Goal: Find specific page/section: Find specific page/section

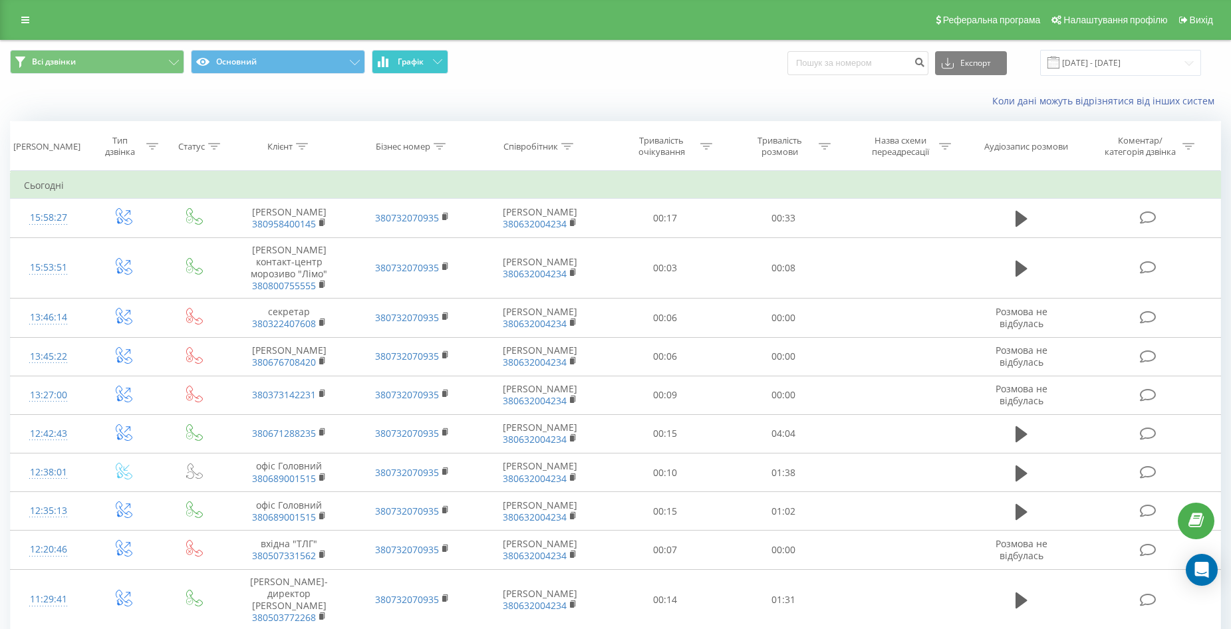
click at [424, 65] on span "Графік" at bounding box center [411, 61] width 26 height 9
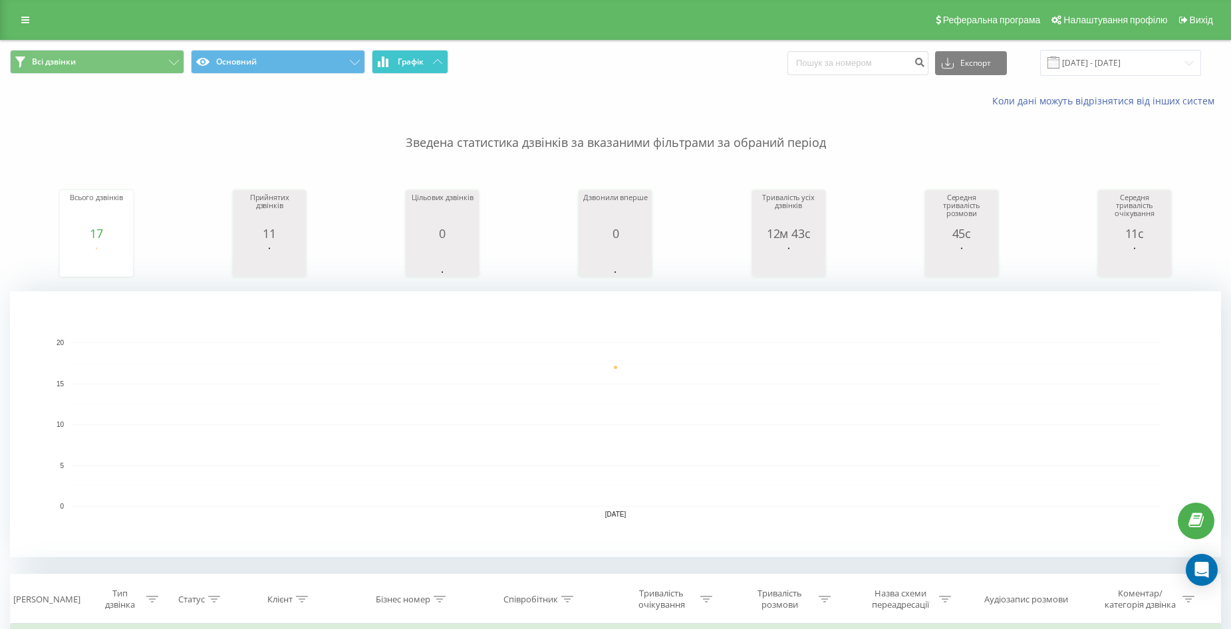
click at [424, 65] on span "Графік" at bounding box center [411, 61] width 26 height 9
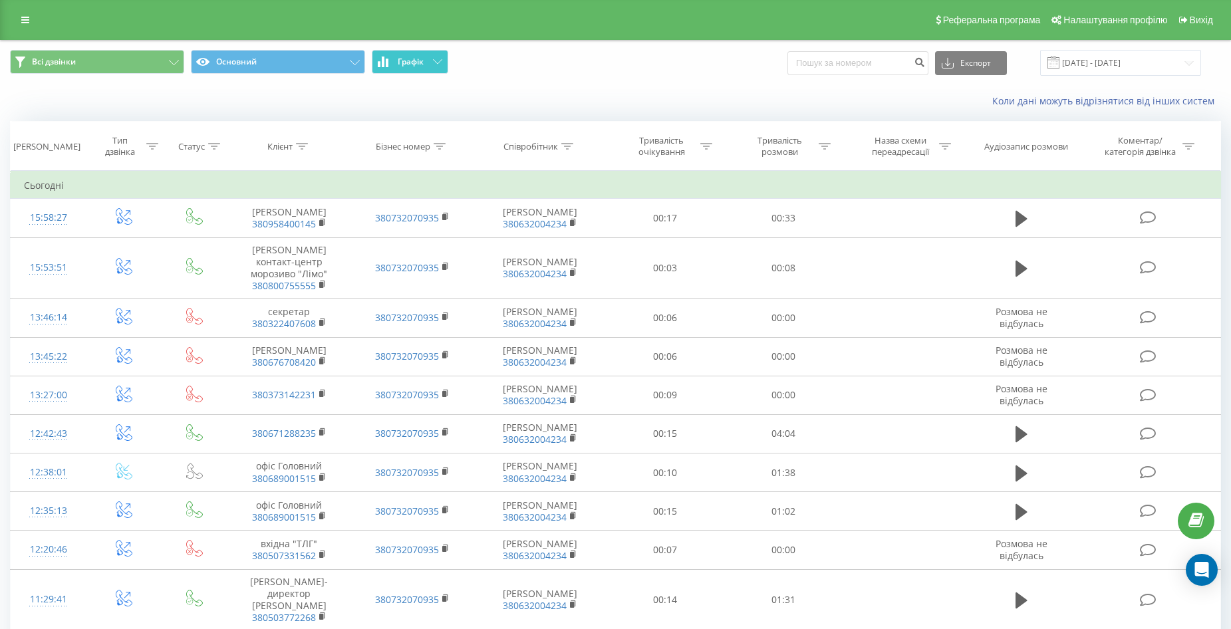
click at [424, 65] on span "Графік" at bounding box center [411, 61] width 26 height 9
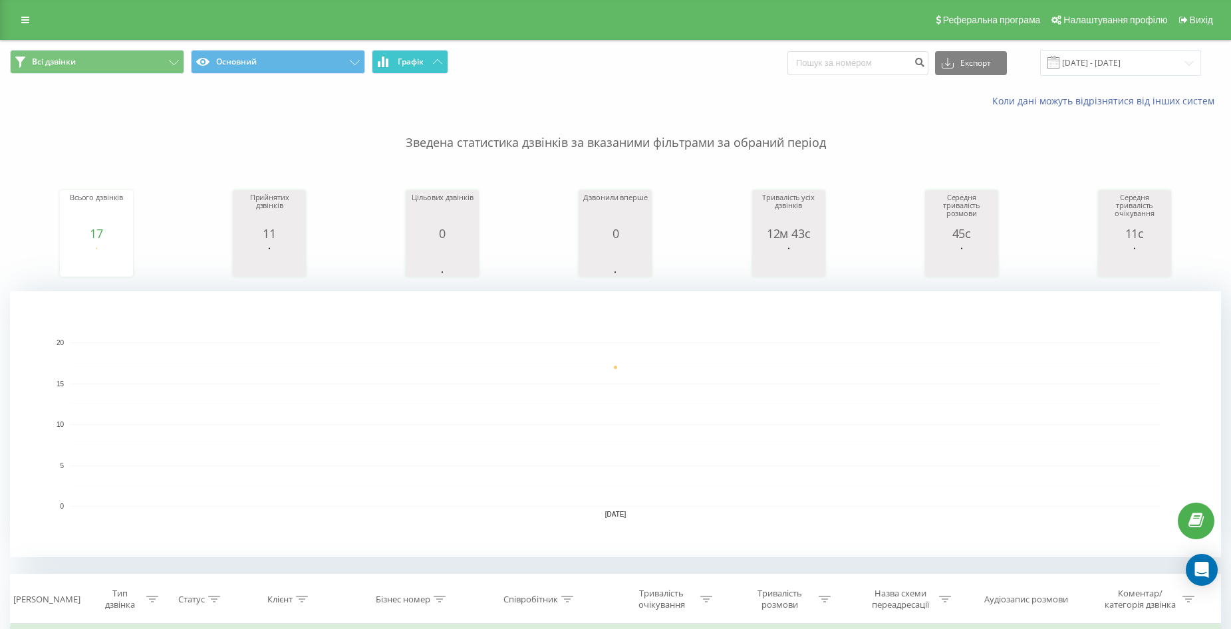
click at [424, 65] on span "Графік" at bounding box center [411, 61] width 26 height 9
